Goal: Information Seeking & Learning: Learn about a topic

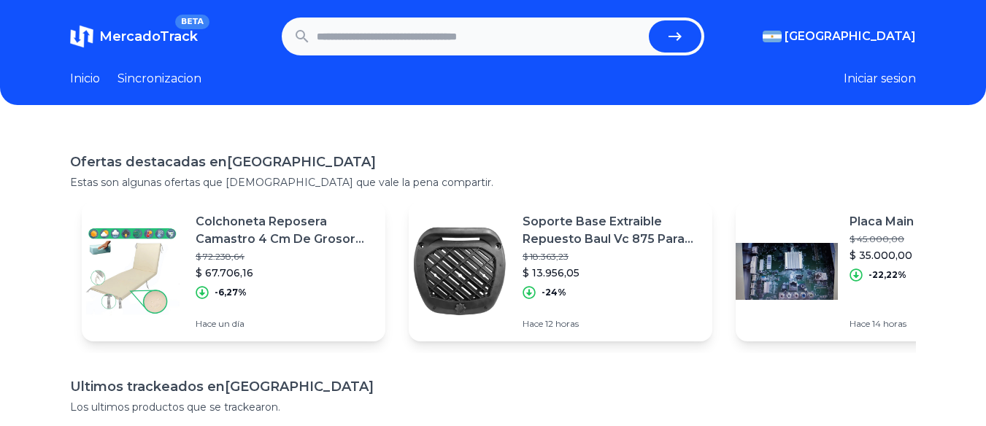
click at [501, 20] on input "text" at bounding box center [480, 36] width 327 height 32
click at [500, 28] on input "text" at bounding box center [480, 36] width 327 height 32
click at [490, 46] on input "text" at bounding box center [480, 36] width 327 height 32
type input "**********"
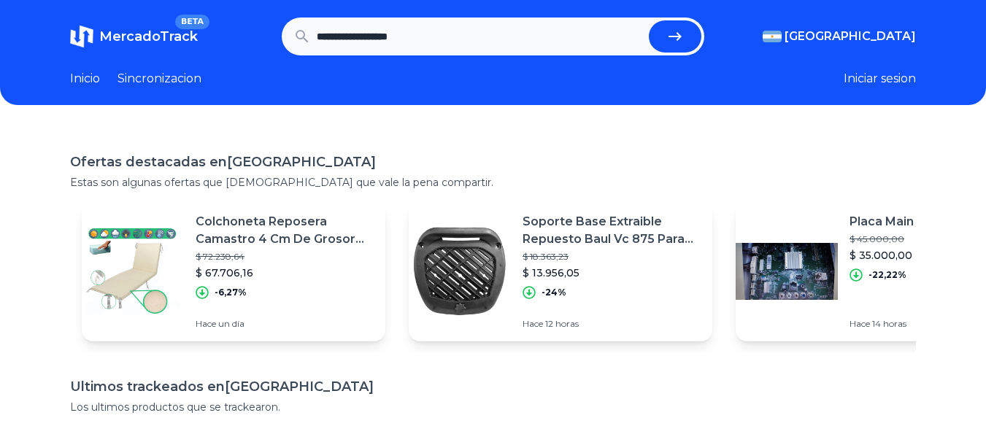
click at [649, 20] on button "submit" at bounding box center [675, 36] width 53 height 32
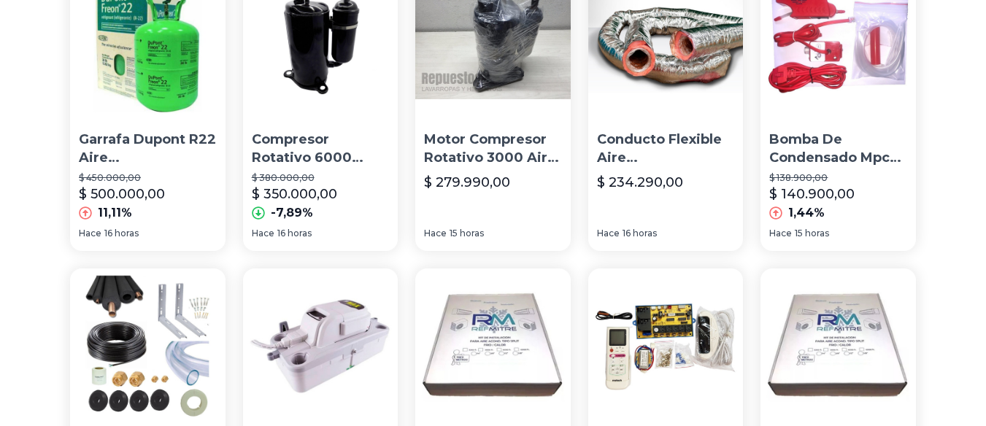
scroll to position [876, 0]
